Goal: Task Accomplishment & Management: Use online tool/utility

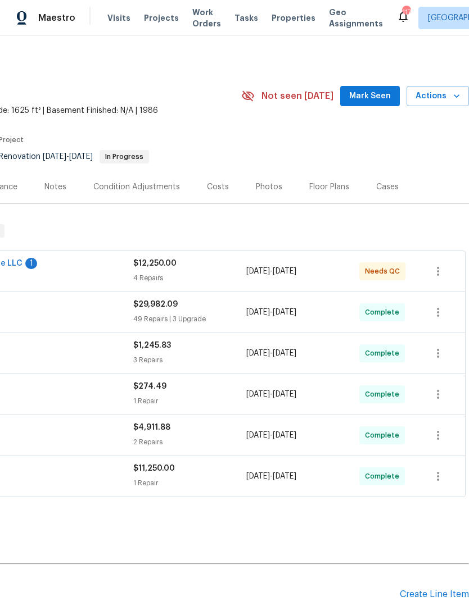
scroll to position [0, 166]
click at [447, 89] on span "Actions" at bounding box center [437, 96] width 44 height 14
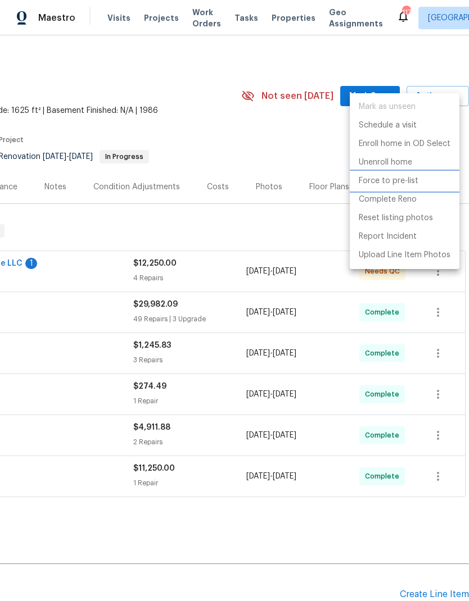
click at [400, 184] on p "Force to pre-list" at bounding box center [389, 181] width 60 height 12
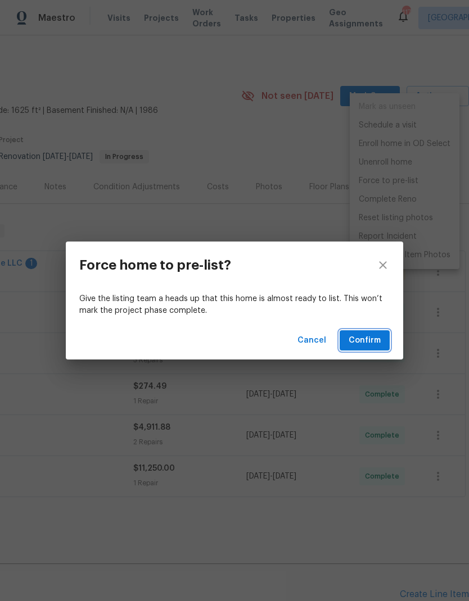
click at [370, 341] on span "Confirm" at bounding box center [364, 341] width 32 height 14
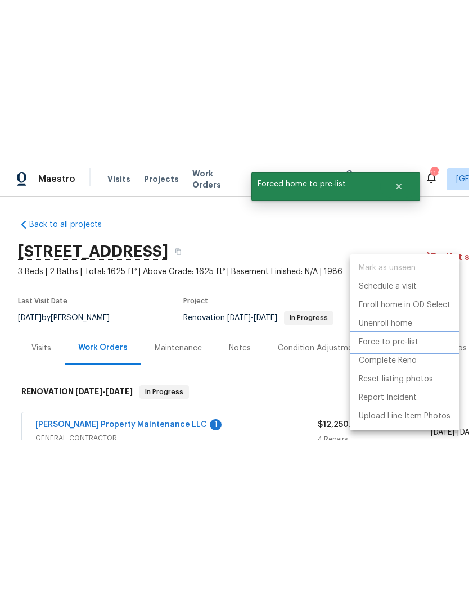
scroll to position [0, 0]
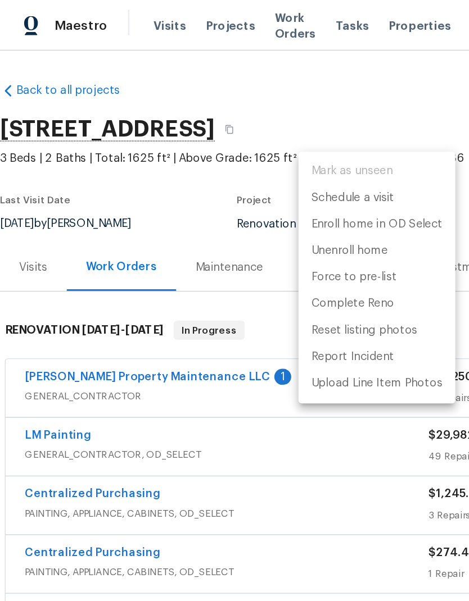
click at [302, 81] on div at bounding box center [234, 300] width 469 height 601
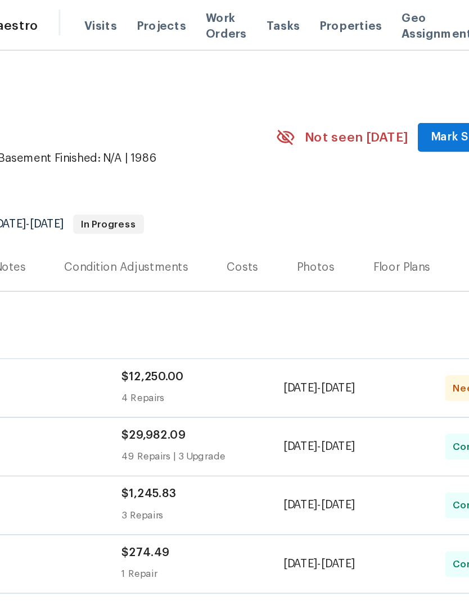
scroll to position [0, 166]
click at [312, 97] on span "Mark Seen" at bounding box center [322, 96] width 42 height 14
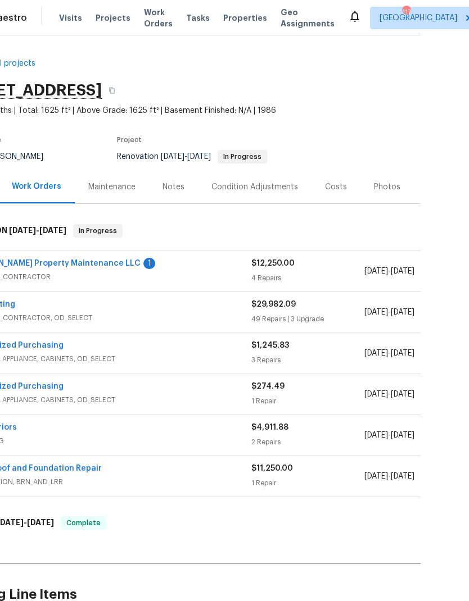
scroll to position [0, 0]
click at [53, 265] on link "[PERSON_NAME] Property Maintenance LLC" at bounding box center [54, 264] width 171 height 8
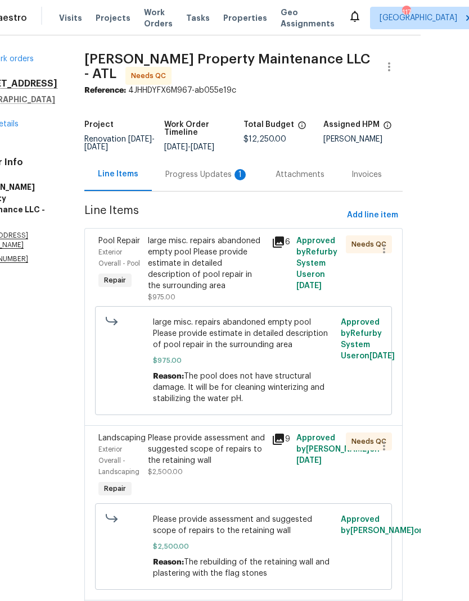
click at [207, 180] on div "Progress Updates 1" at bounding box center [206, 174] width 83 height 11
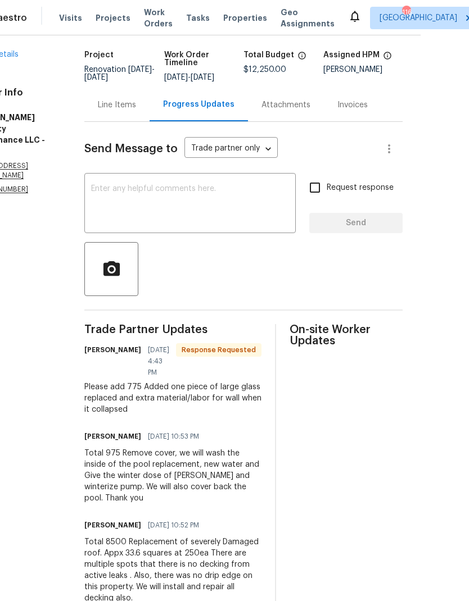
scroll to position [69, 0]
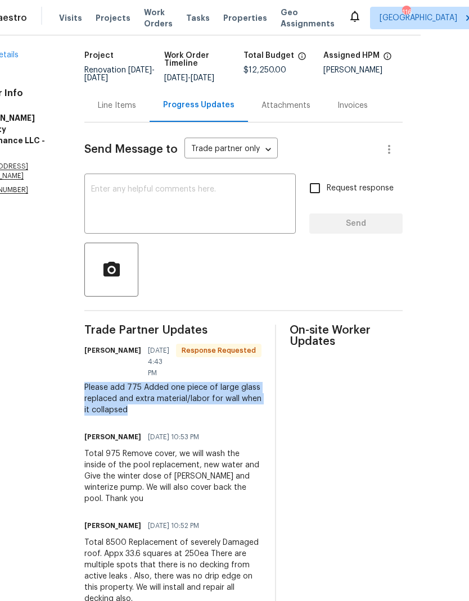
copy div "Please add 775 Added one piece of large glass replaced and extra material/labor…"
click at [118, 111] on div "Line Items" at bounding box center [117, 105] width 38 height 11
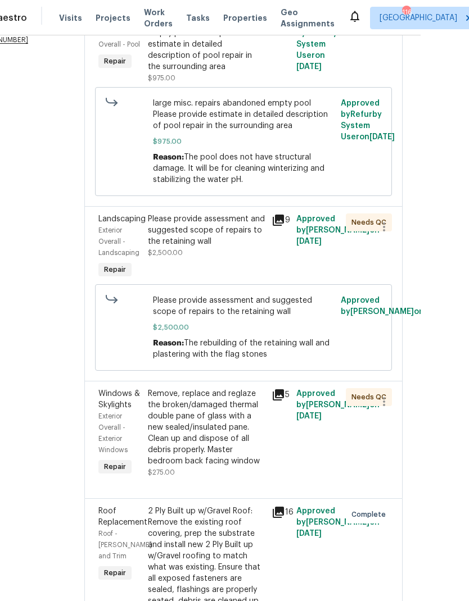
scroll to position [243, 0]
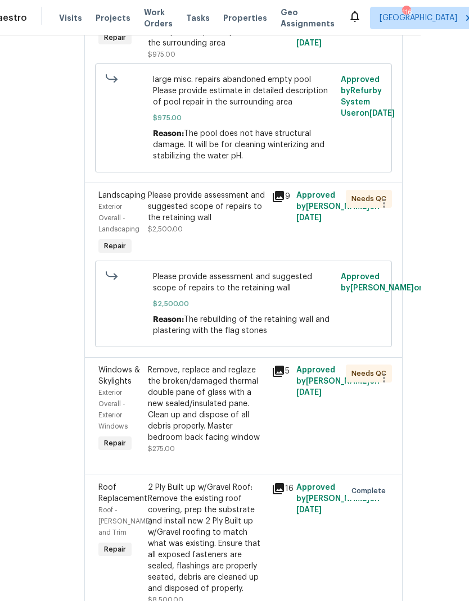
click at [233, 419] on div "Remove, replace and reglaze the broken/damaged thermal double pane of glass wit…" at bounding box center [206, 404] width 117 height 79
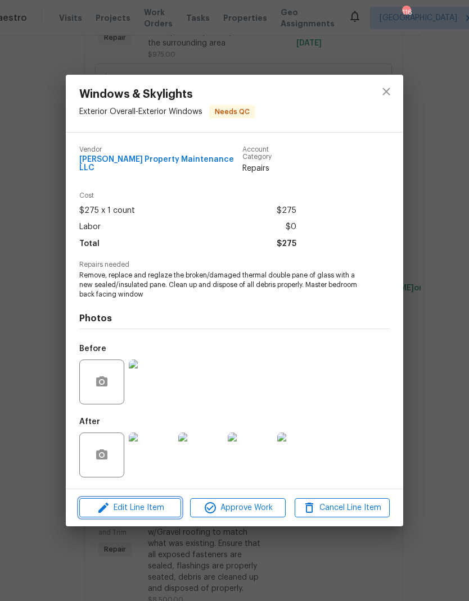
click at [151, 501] on span "Edit Line Item" at bounding box center [130, 508] width 95 height 14
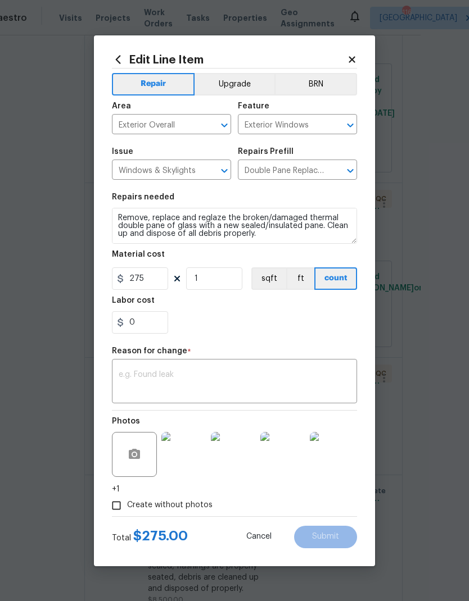
click at [173, 378] on textarea at bounding box center [235, 383] width 232 height 24
click at [167, 378] on textarea at bounding box center [235, 383] width 232 height 24
paste textarea "Please add 775 Added one piece of large glass replaced and extra material/labor…"
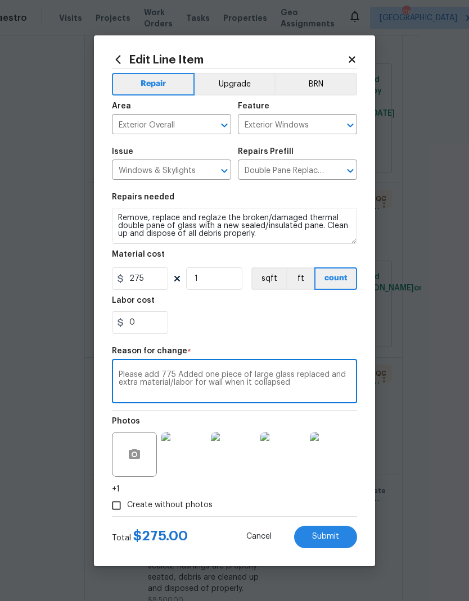
type textarea "Please add 775 Added one piece of large glass replaced and extra material/labor…"
click at [147, 321] on input "0" at bounding box center [140, 322] width 56 height 22
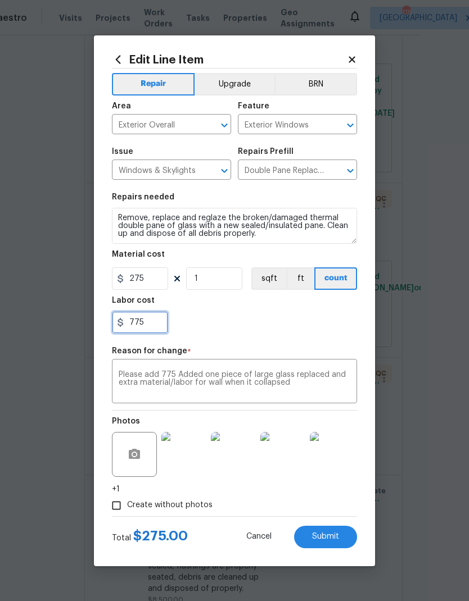
type input "775"
click at [334, 331] on div "775" at bounding box center [234, 322] width 245 height 22
click at [329, 536] on span "Submit" at bounding box center [325, 537] width 27 height 8
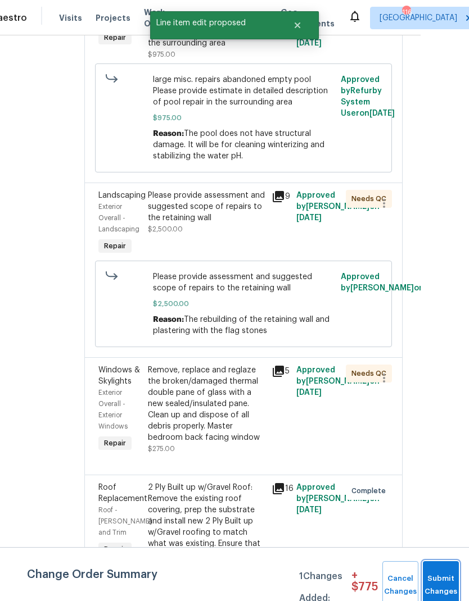
click at [447, 581] on button "Submit Changes" at bounding box center [441, 585] width 36 height 48
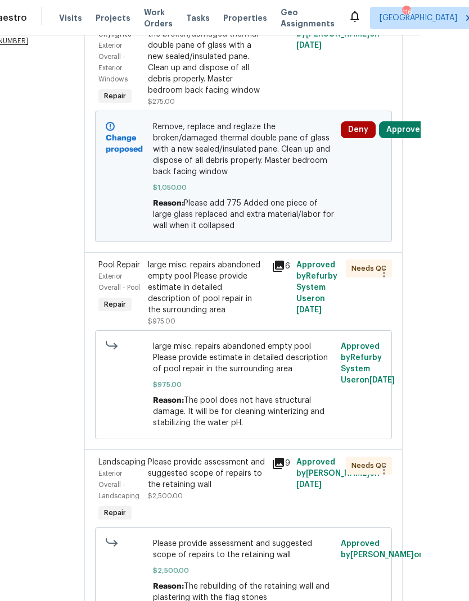
scroll to position [219, 0]
click at [229, 311] on div "large misc. repairs abandoned empty pool Please provide estimate in detailed de…" at bounding box center [206, 287] width 117 height 56
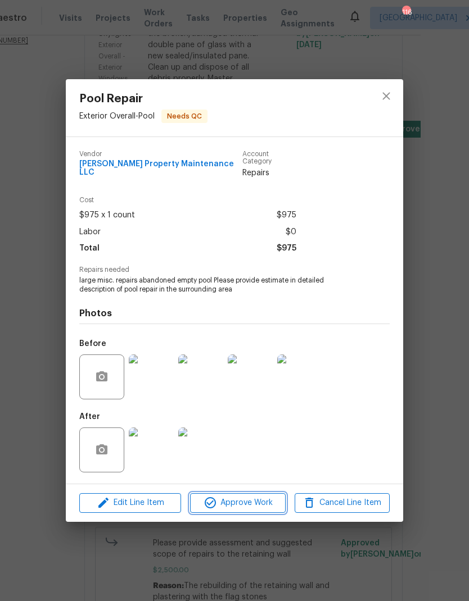
click at [251, 499] on span "Approve Work" at bounding box center [237, 503] width 88 height 14
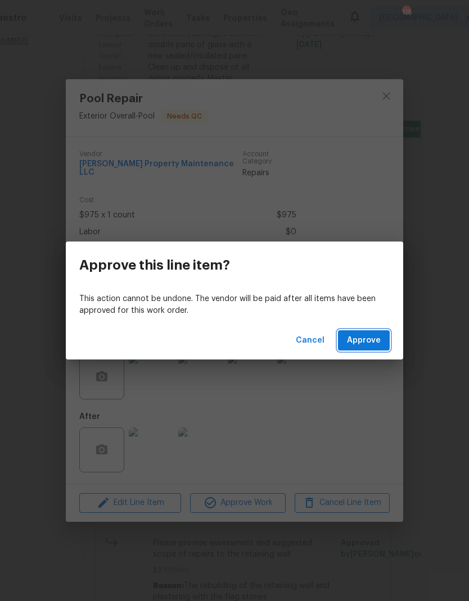
click at [372, 345] on span "Approve" at bounding box center [364, 341] width 34 height 14
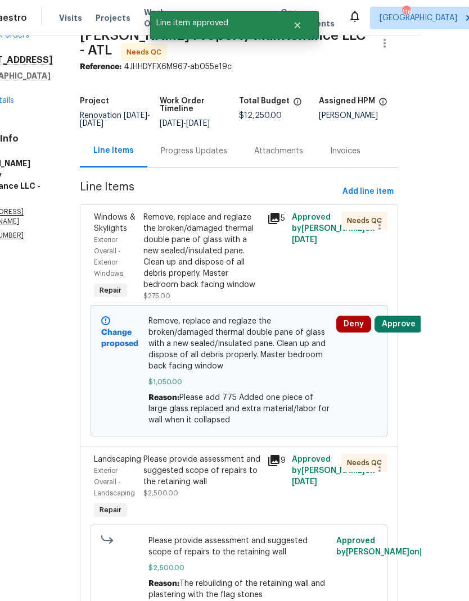
scroll to position [24, 4]
click at [223, 514] on div "Please provide assessment and suggested scope of repairs to the retaining wall …" at bounding box center [202, 487] width 124 height 74
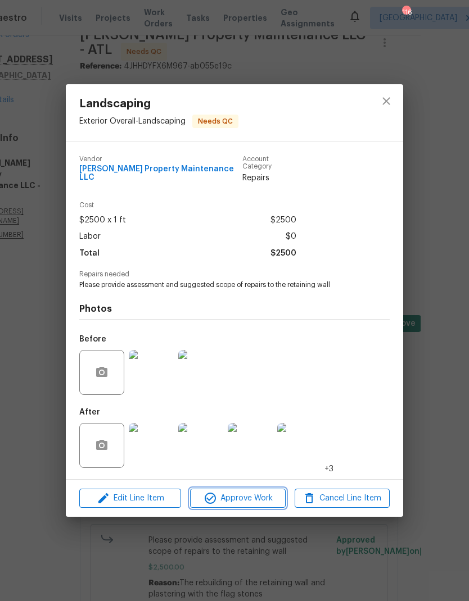
click at [255, 501] on span "Approve Work" at bounding box center [237, 499] width 88 height 14
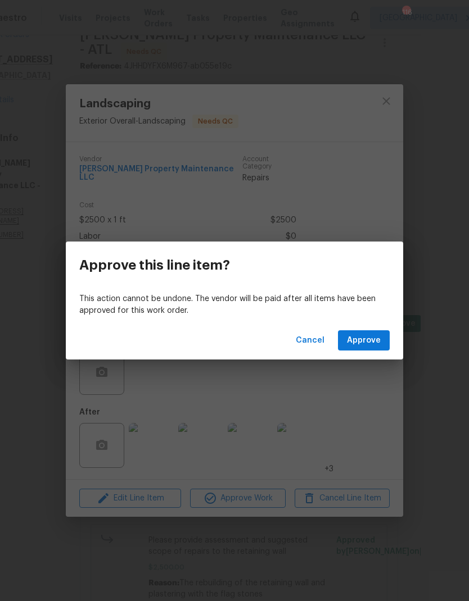
click at [378, 342] on span "Approve" at bounding box center [364, 341] width 34 height 14
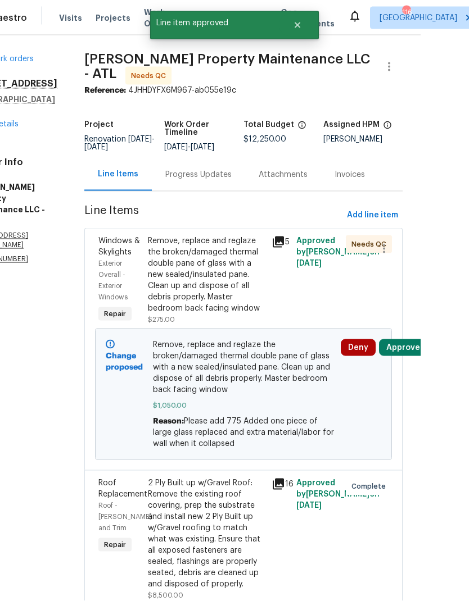
scroll to position [0, 0]
